Goal: Information Seeking & Learning: Compare options

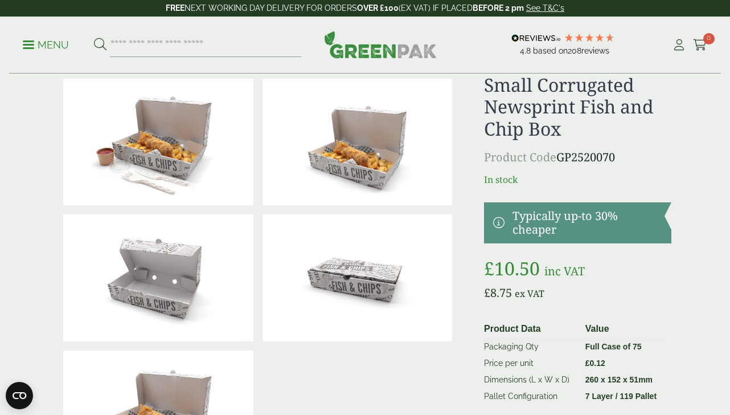
scroll to position [57, 0]
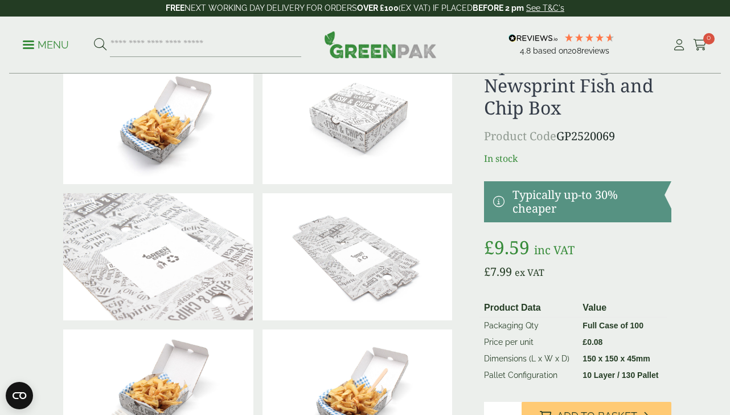
scroll to position [57, 0]
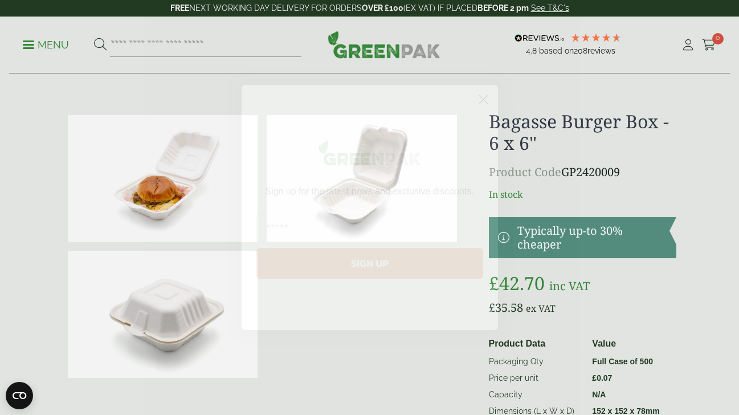
click at [481, 96] on circle "Close dialog" at bounding box center [482, 99] width 19 height 19
